Goal: Communication & Community: Ask a question

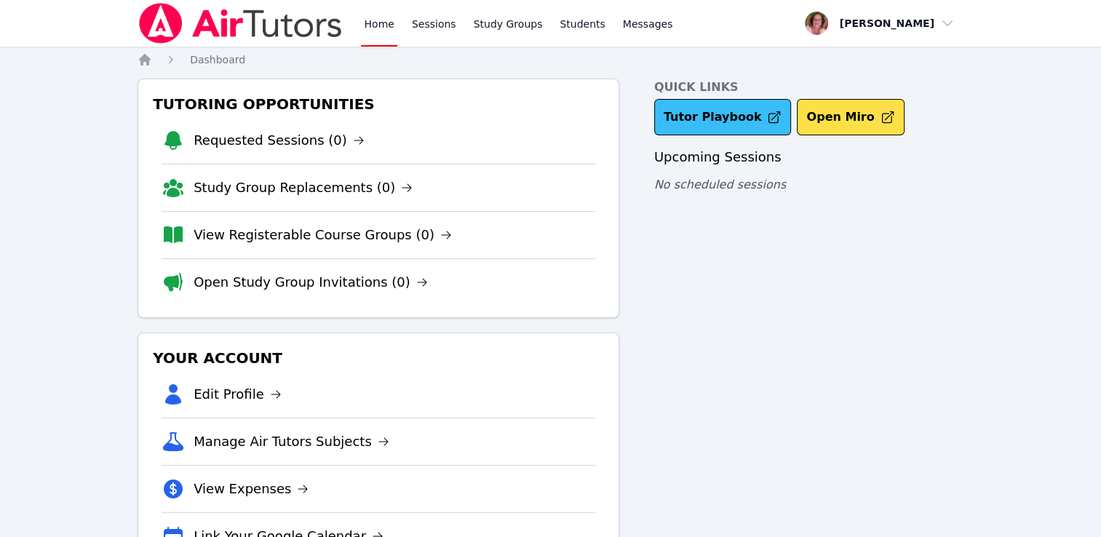
click at [708, 115] on link "Tutor Playbook" at bounding box center [722, 117] width 137 height 36
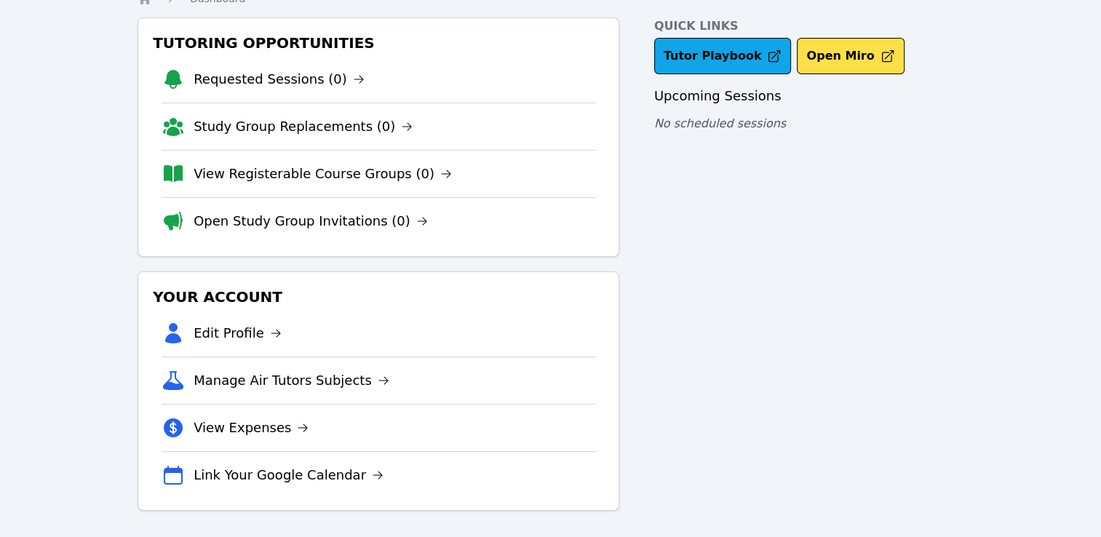
scroll to position [62, 0]
click at [340, 375] on link "Manage Air Tutors Subjects" at bounding box center [291, 380] width 196 height 20
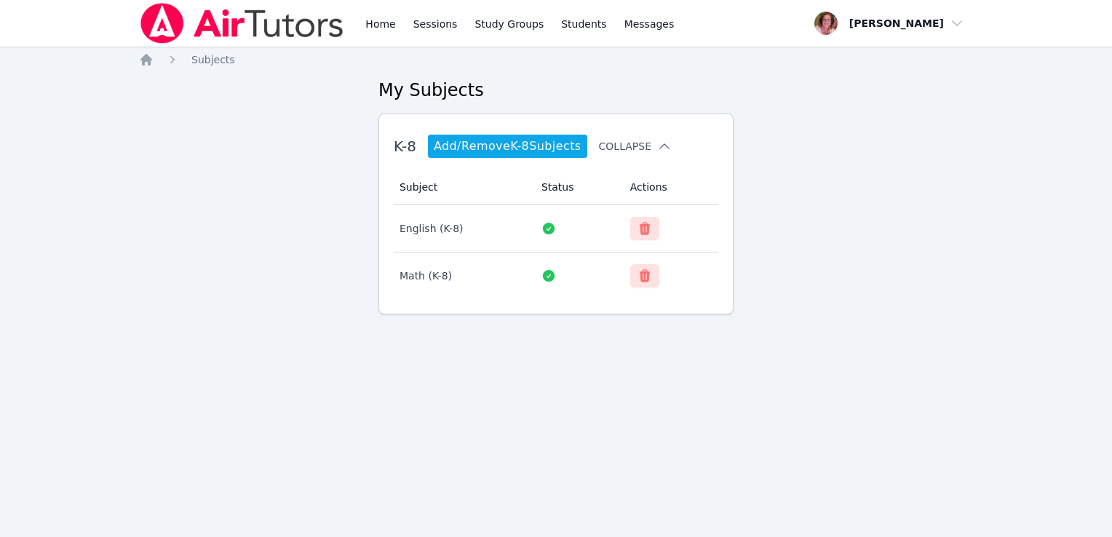
click at [659, 141] on icon at bounding box center [664, 146] width 15 height 15
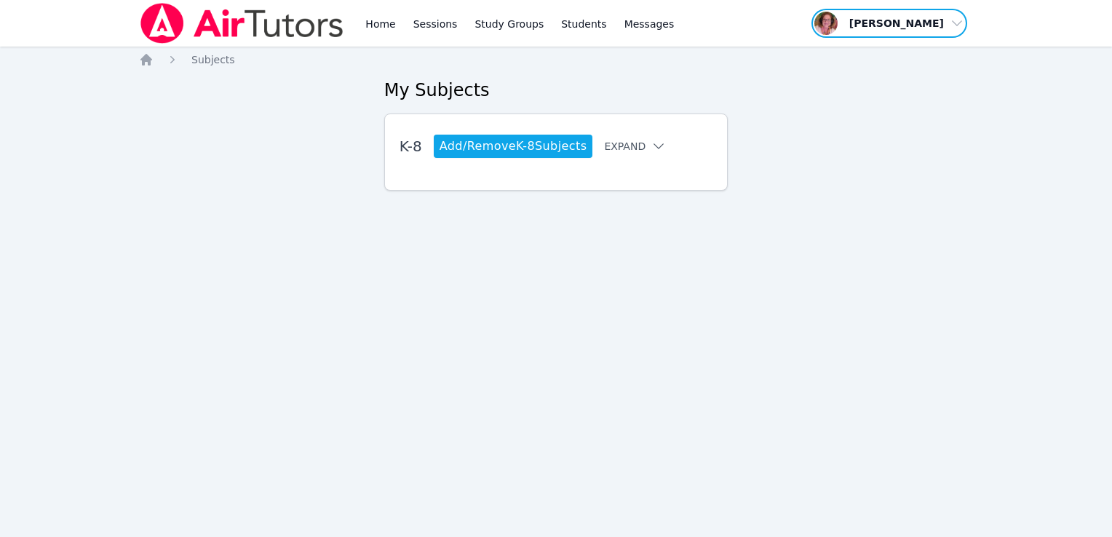
click at [959, 25] on span "button" at bounding box center [889, 23] width 159 height 32
click at [639, 28] on span "Messages" at bounding box center [649, 24] width 50 height 15
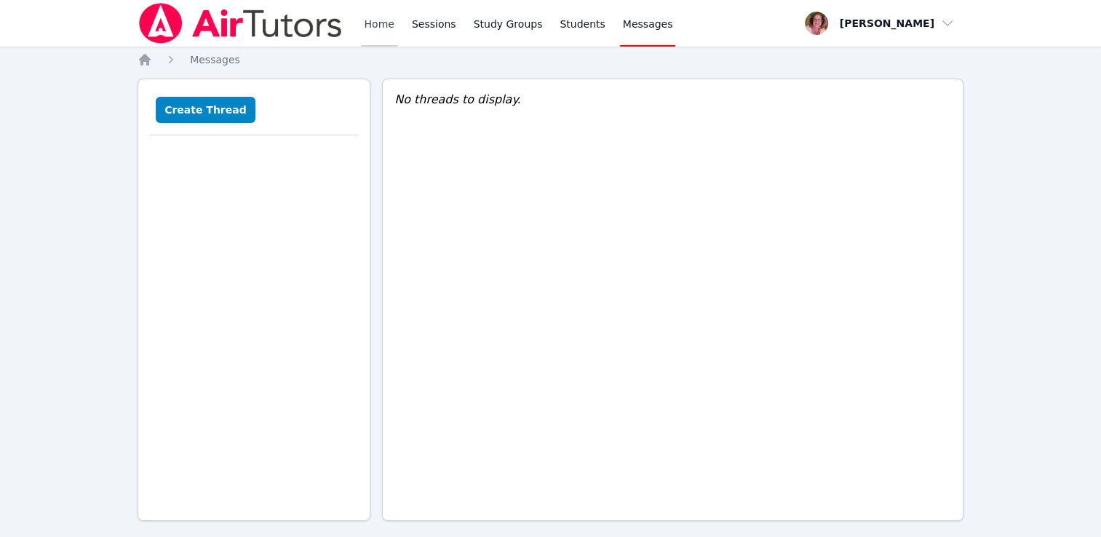
click at [385, 23] on link "Home" at bounding box center [379, 23] width 36 height 47
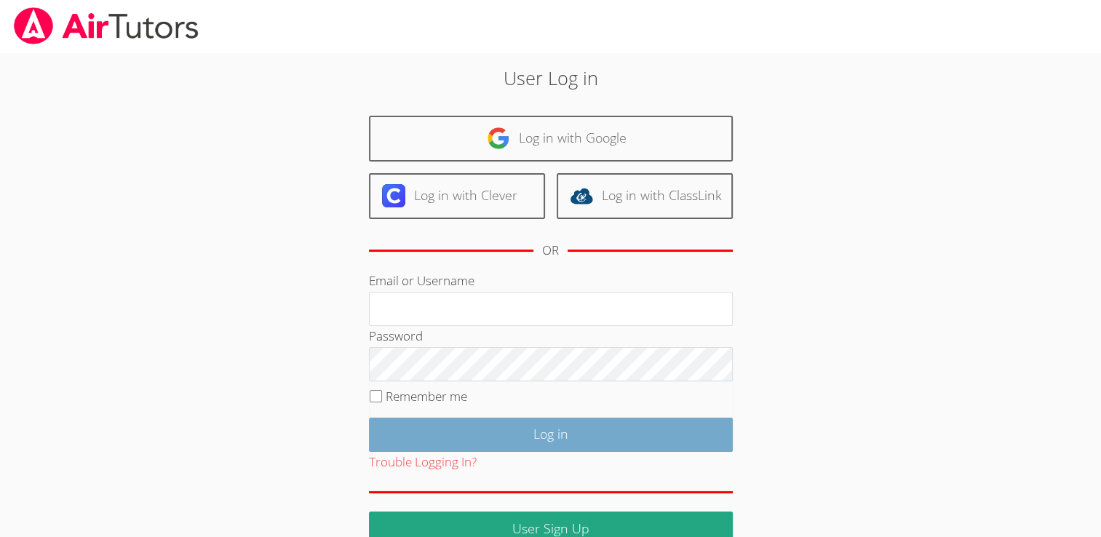
type input "[EMAIL_ADDRESS][DOMAIN_NAME]"
click at [562, 433] on input "Log in" at bounding box center [551, 435] width 364 height 34
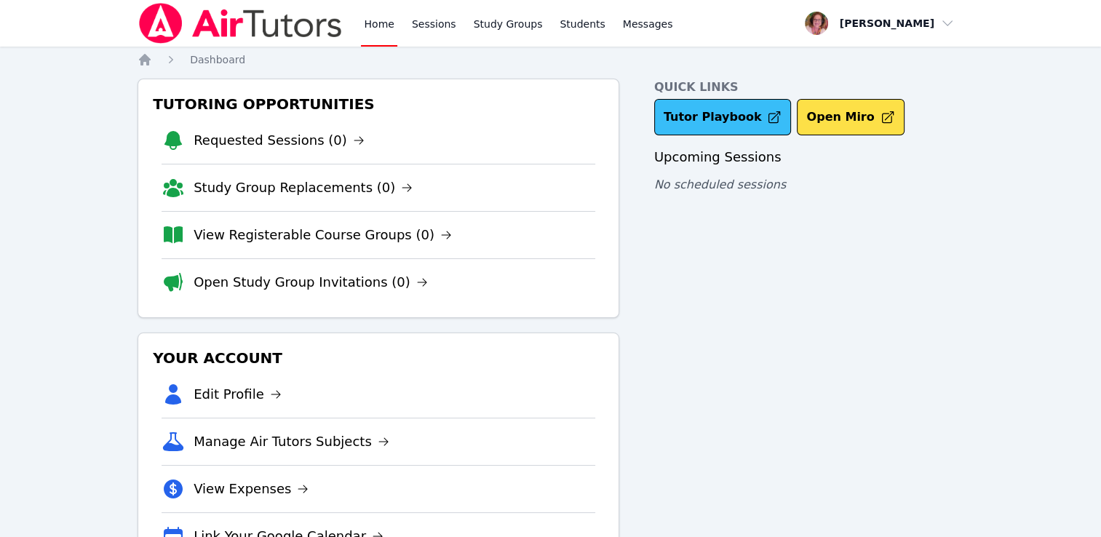
click at [677, 119] on link "Tutor Playbook" at bounding box center [722, 117] width 137 height 36
click at [630, 26] on span "Messages" at bounding box center [648, 24] width 50 height 15
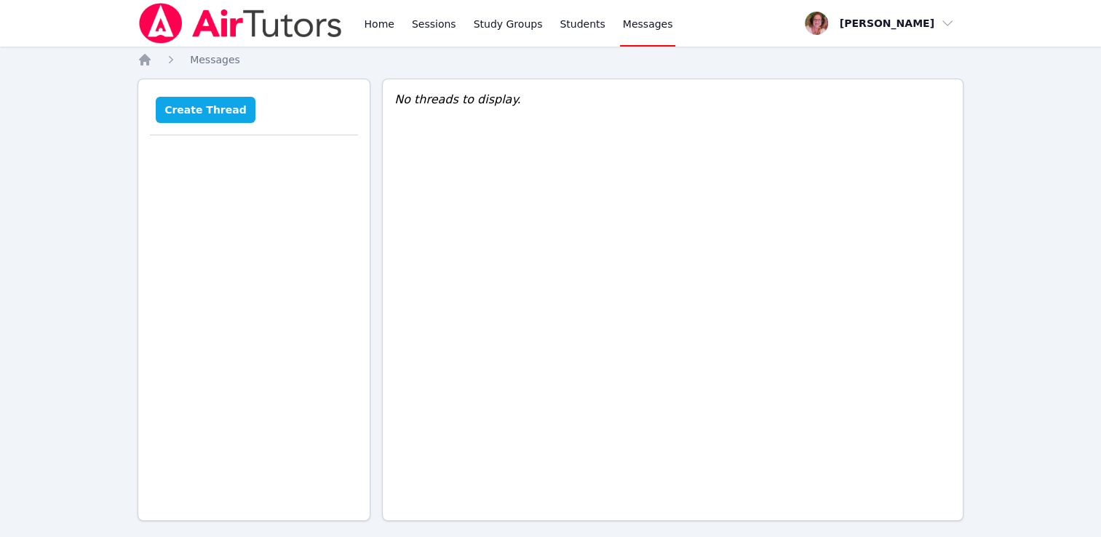
click at [180, 105] on button "Create Thread" at bounding box center [206, 110] width 100 height 26
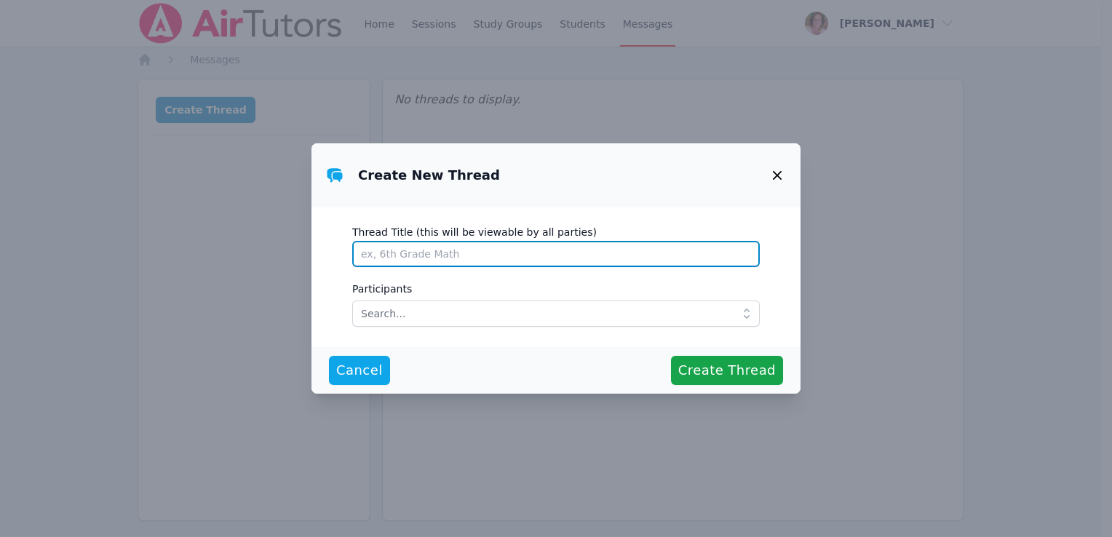
click at [418, 251] on input "Thread Title (this will be viewable by all parties)" at bounding box center [555, 254] width 407 height 26
type input "phone check"
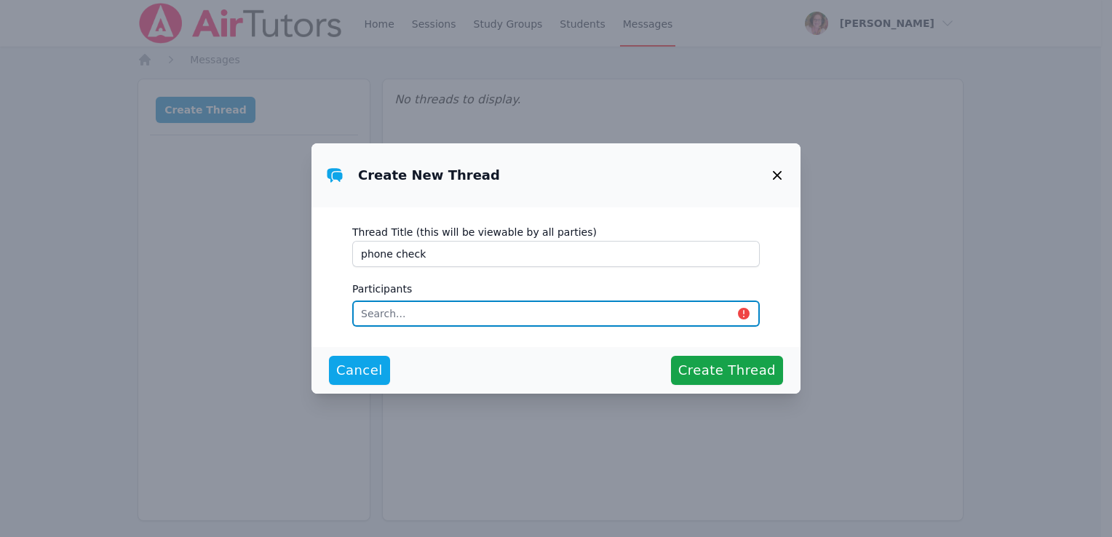
click at [439, 308] on input "text" at bounding box center [555, 313] width 407 height 26
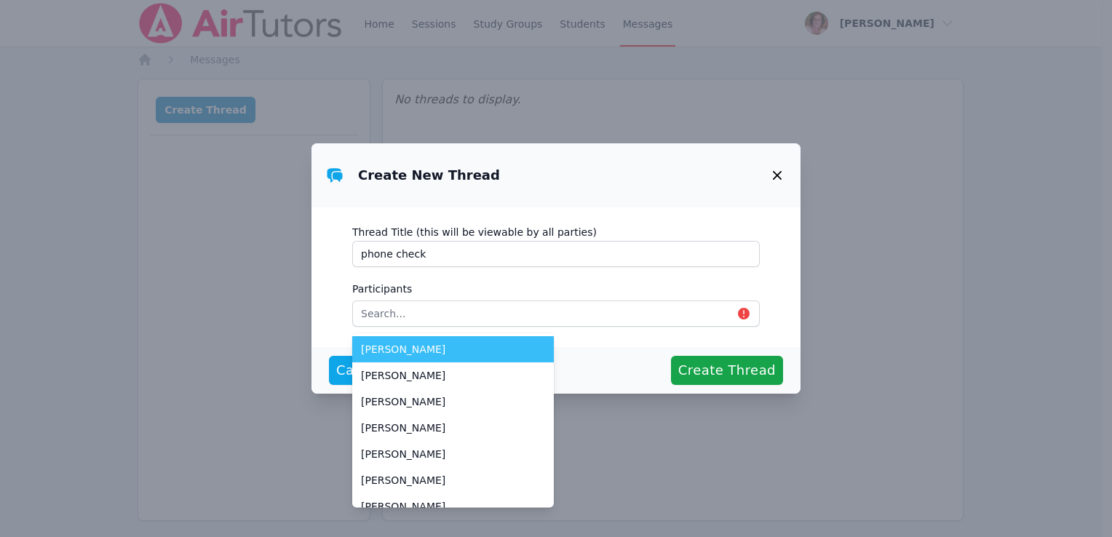
click at [778, 172] on icon "button" at bounding box center [776, 175] width 17 height 17
